Goal: Information Seeking & Learning: Find specific fact

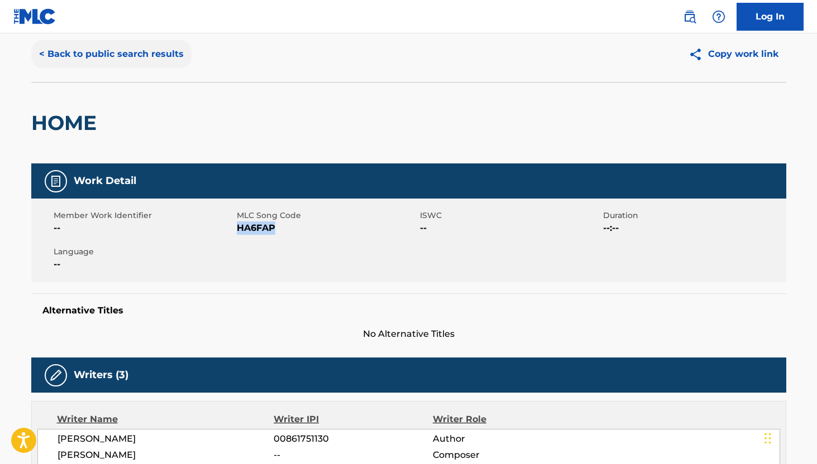
click at [55, 50] on button "< Back to public search results" at bounding box center [111, 54] width 160 height 28
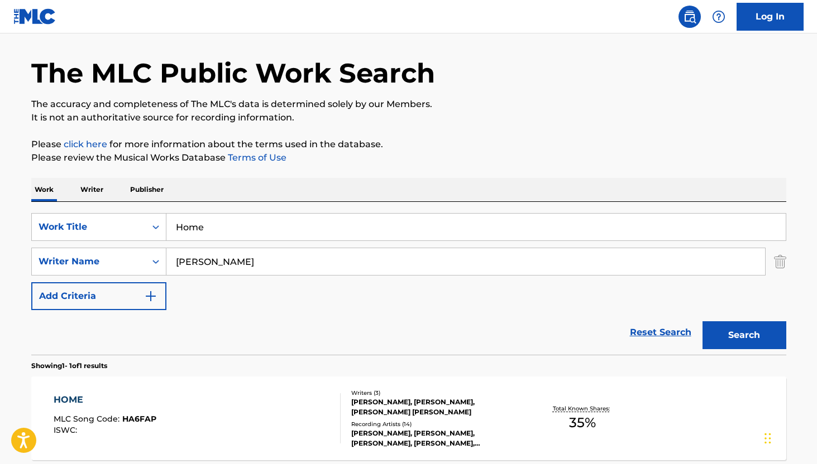
scroll to position [79, 0]
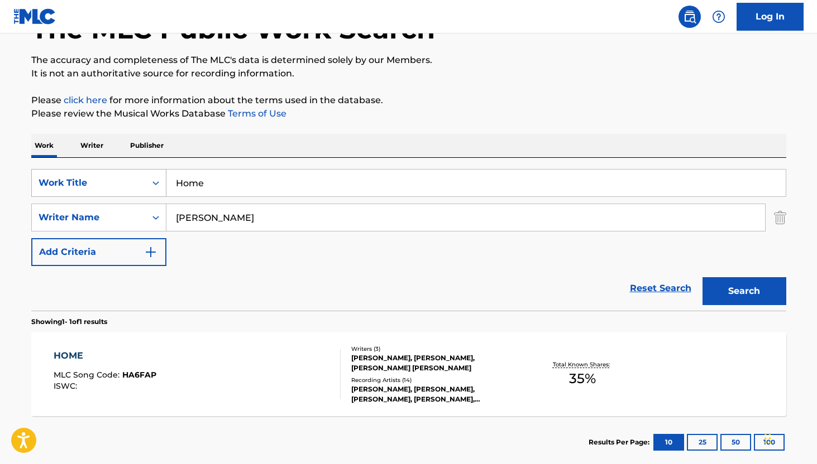
drag, startPoint x: 223, startPoint y: 186, endPoint x: 135, endPoint y: 186, distance: 88.2
click at [135, 186] on div "SearchWithCriteria0d844ff2-de06-4303-9d25-51c94f4db7cc Work Title Home" at bounding box center [408, 183] width 755 height 28
paste input "The Game of Lov"
type input "The Game of Love"
drag, startPoint x: 276, startPoint y: 218, endPoint x: 138, endPoint y: 217, distance: 137.3
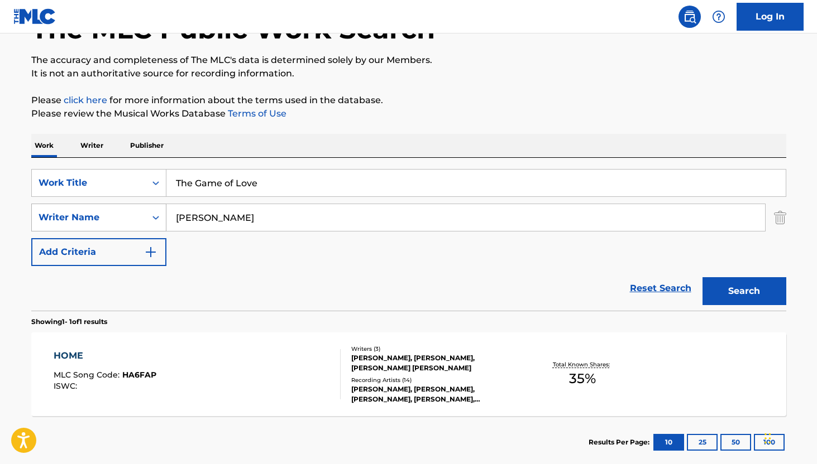
click at [138, 218] on div "SearchWithCriteriabaa8f95d-7abf-4447-81f6-5226bfa769ca Writer Name [PERSON_NAME]" at bounding box center [408, 218] width 755 height 28
click at [702, 277] on button "Search" at bounding box center [744, 291] width 84 height 28
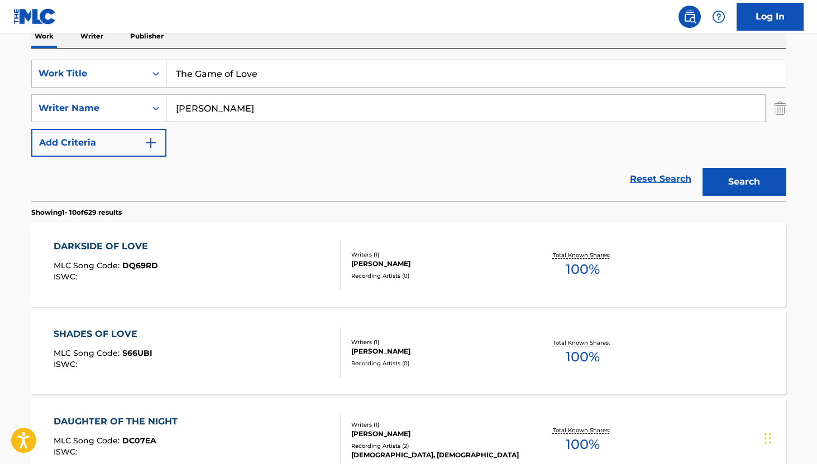
scroll to position [198, 0]
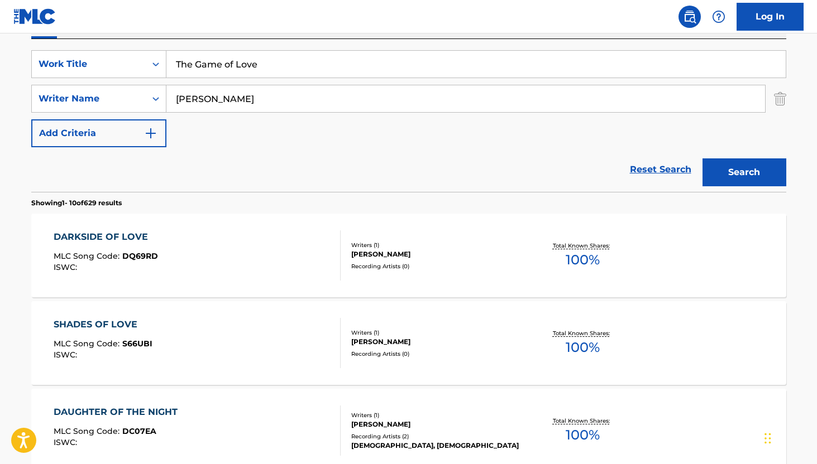
click at [176, 98] on input "[PERSON_NAME]" at bounding box center [465, 98] width 598 height 27
click at [702, 159] on button "Search" at bounding box center [744, 173] width 84 height 28
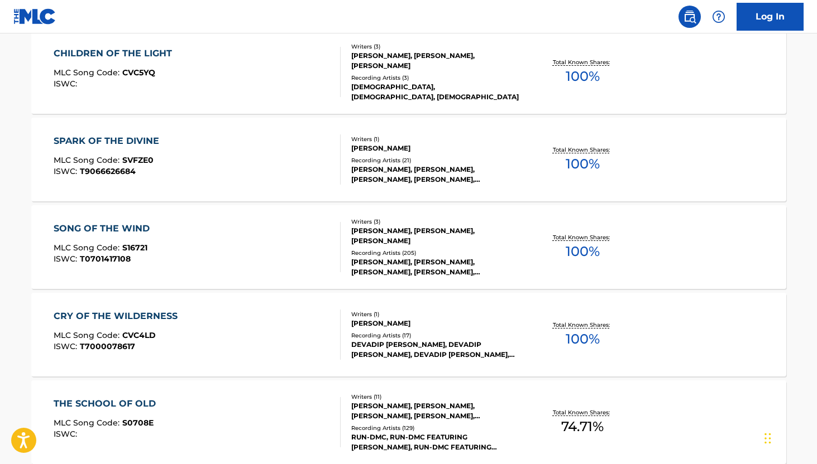
scroll to position [0, 0]
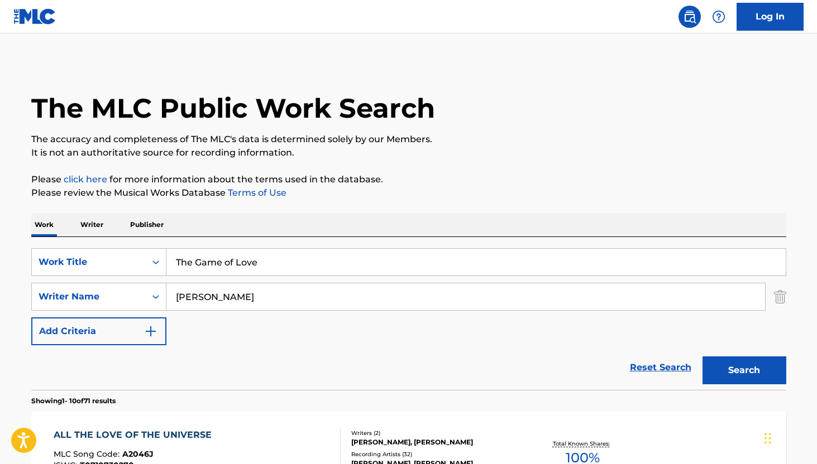
drag, startPoint x: 260, startPoint y: 302, endPoint x: 166, endPoint y: 301, distance: 93.2
click at [166, 301] on input "[PERSON_NAME]" at bounding box center [465, 297] width 598 height 27
paste input "[PERSON_NAME]"
click at [702, 357] on button "Search" at bounding box center [744, 371] width 84 height 28
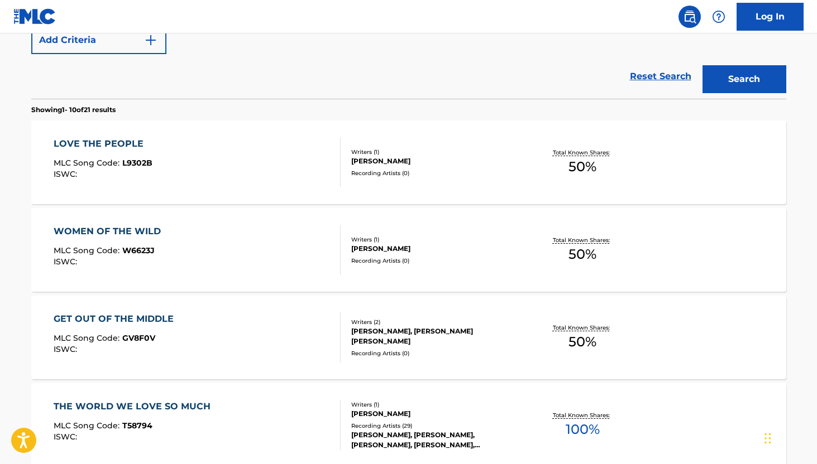
scroll to position [171, 0]
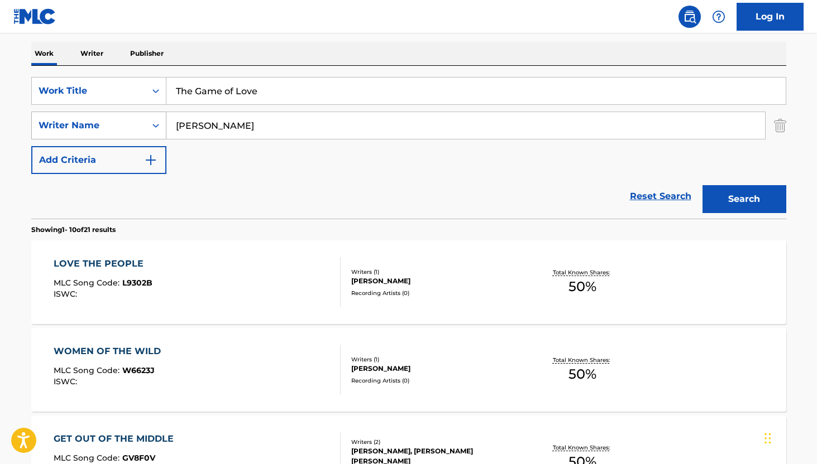
drag, startPoint x: 267, startPoint y: 126, endPoint x: 154, endPoint y: 125, distance: 113.9
click at [154, 125] on div "SearchWithCriteriabaa8f95d-7abf-4447-81f6-5226bfa769ca Writer Name [PERSON_NAME]" at bounding box center [408, 126] width 755 height 28
paste input "[PERSON_NAME]"
click at [702, 185] on button "Search" at bounding box center [744, 199] width 84 height 28
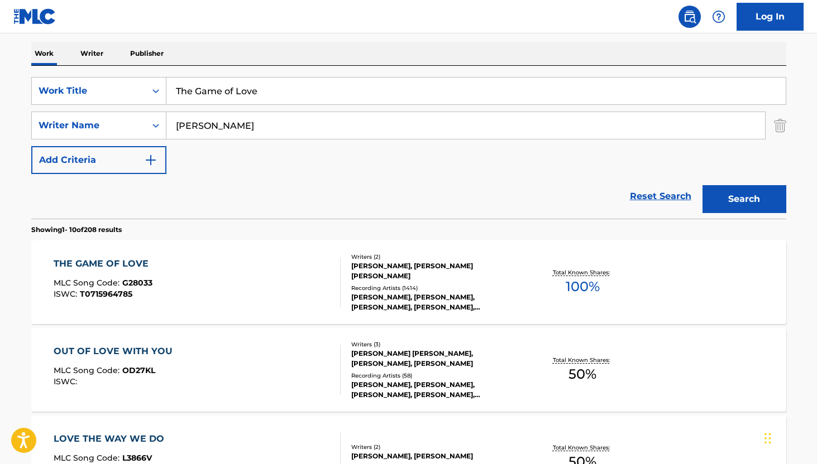
type input "[PERSON_NAME]"
click at [374, 269] on div "[PERSON_NAME], [PERSON_NAME] [PERSON_NAME]" at bounding box center [435, 271] width 169 height 20
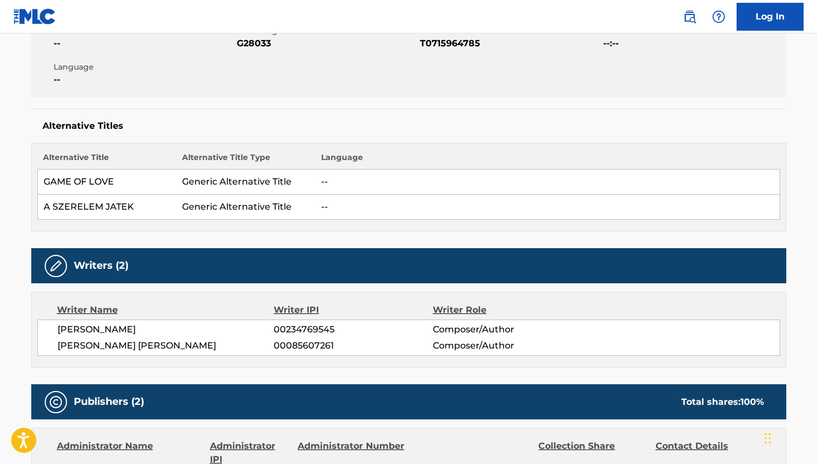
scroll to position [239, 0]
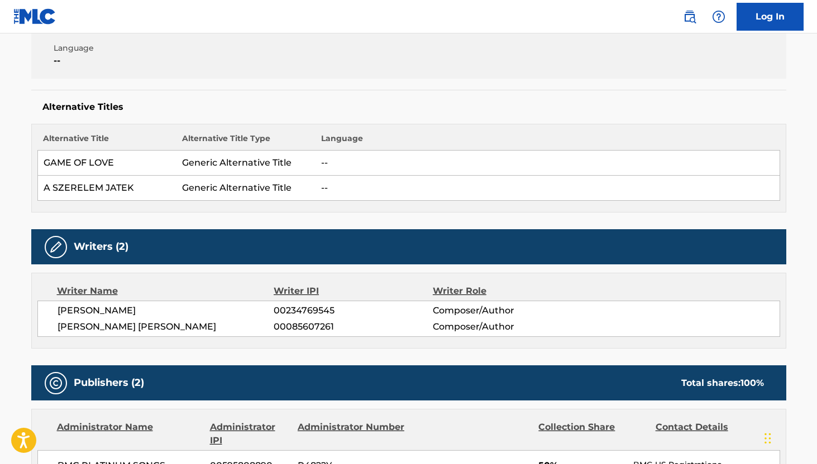
drag, startPoint x: 58, startPoint y: 311, endPoint x: 162, endPoint y: 310, distance: 104.4
click at [162, 310] on span "[PERSON_NAME]" at bounding box center [165, 310] width 217 height 13
copy span "[PERSON_NAME]"
drag, startPoint x: 56, startPoint y: 325, endPoint x: 130, endPoint y: 327, distance: 74.3
click at [130, 327] on div "[PERSON_NAME] 00234769545 Composer/Author [PERSON_NAME] [PERSON_NAME] 000856072…" at bounding box center [408, 319] width 742 height 36
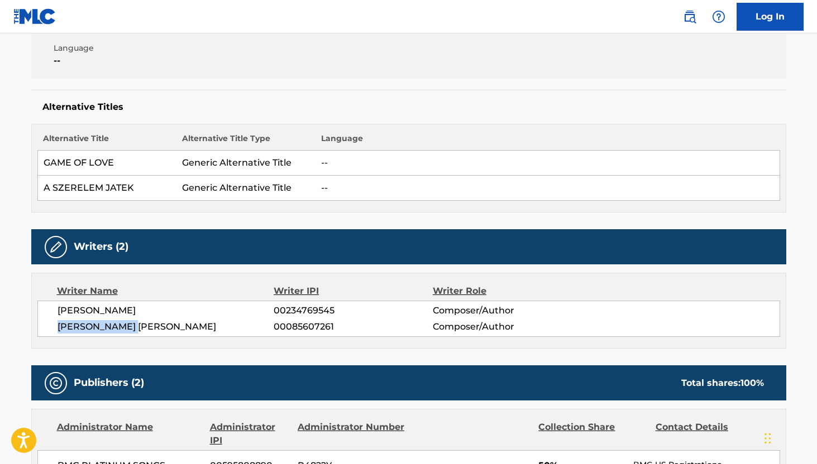
copy span "[PERSON_NAME]"
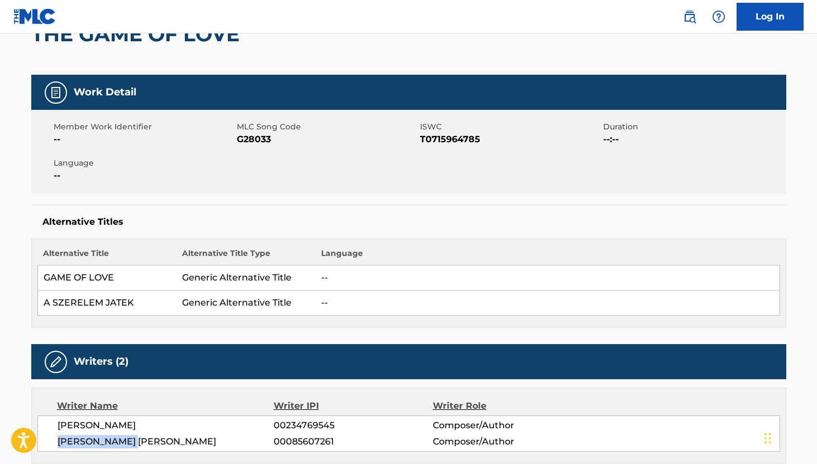
scroll to position [0, 0]
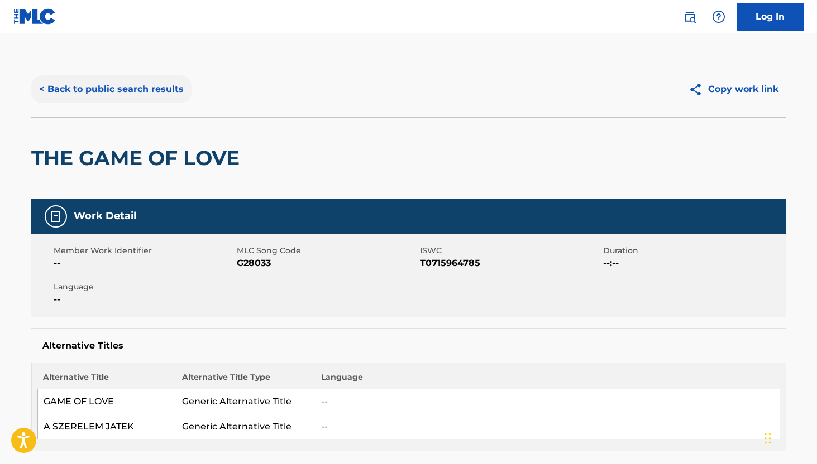
click at [79, 90] on button "< Back to public search results" at bounding box center [111, 89] width 160 height 28
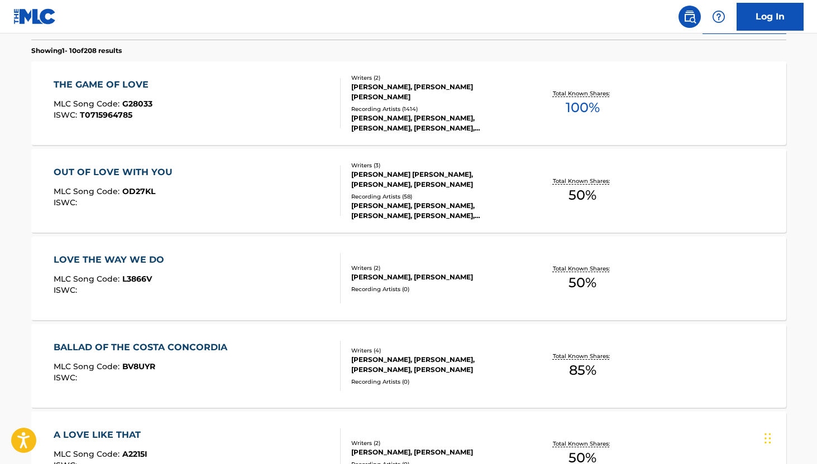
scroll to position [293, 0]
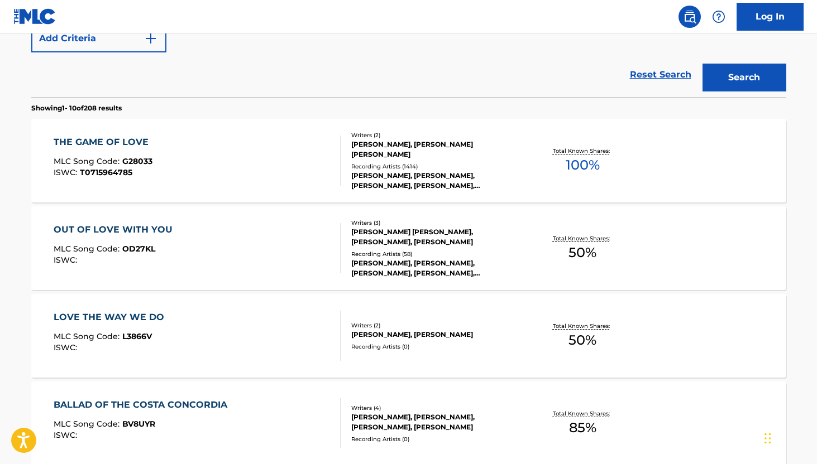
click at [398, 145] on div "[PERSON_NAME], [PERSON_NAME] [PERSON_NAME]" at bounding box center [435, 150] width 169 height 20
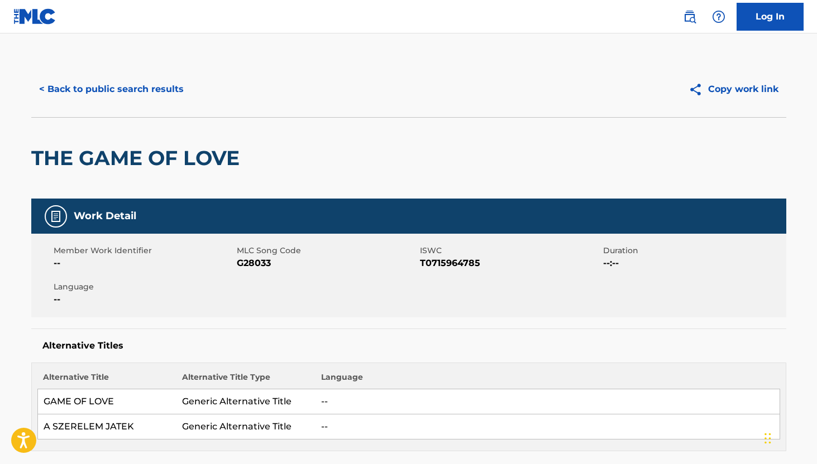
scroll to position [25, 0]
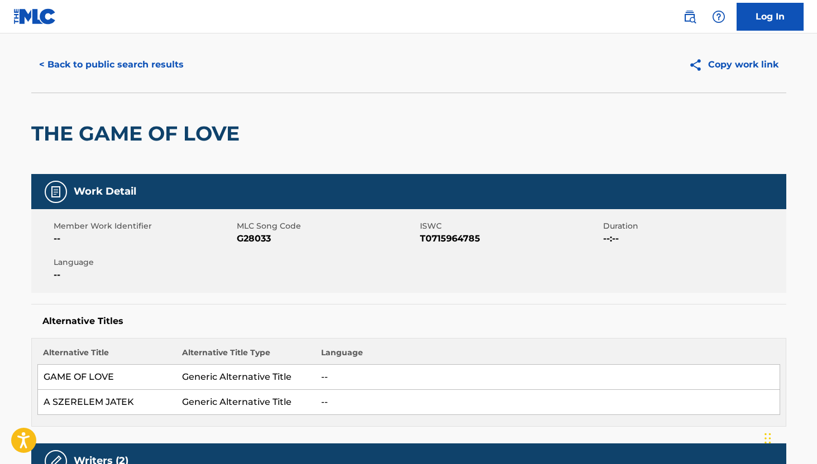
click at [438, 237] on span "T0715964785" at bounding box center [510, 238] width 180 height 13
copy span "T0715964785"
